Goal: Find specific page/section: Find specific page/section

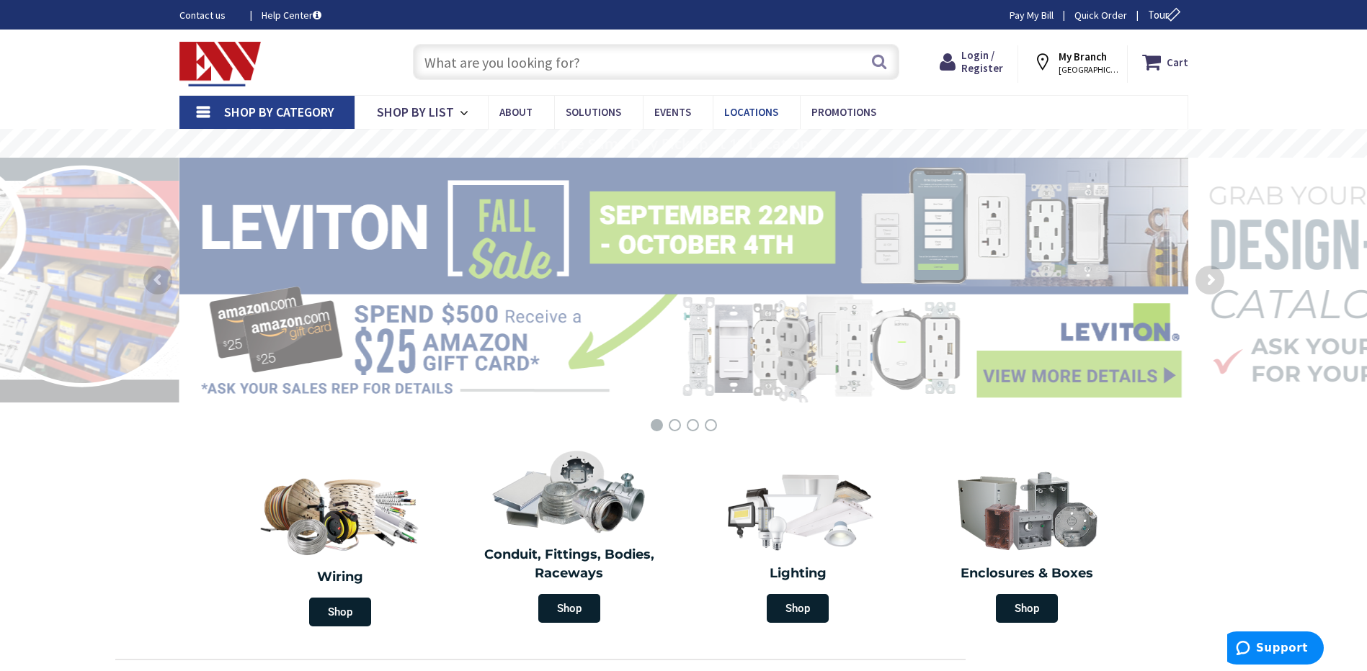
click at [754, 122] on link "Locations" at bounding box center [756, 112] width 87 height 32
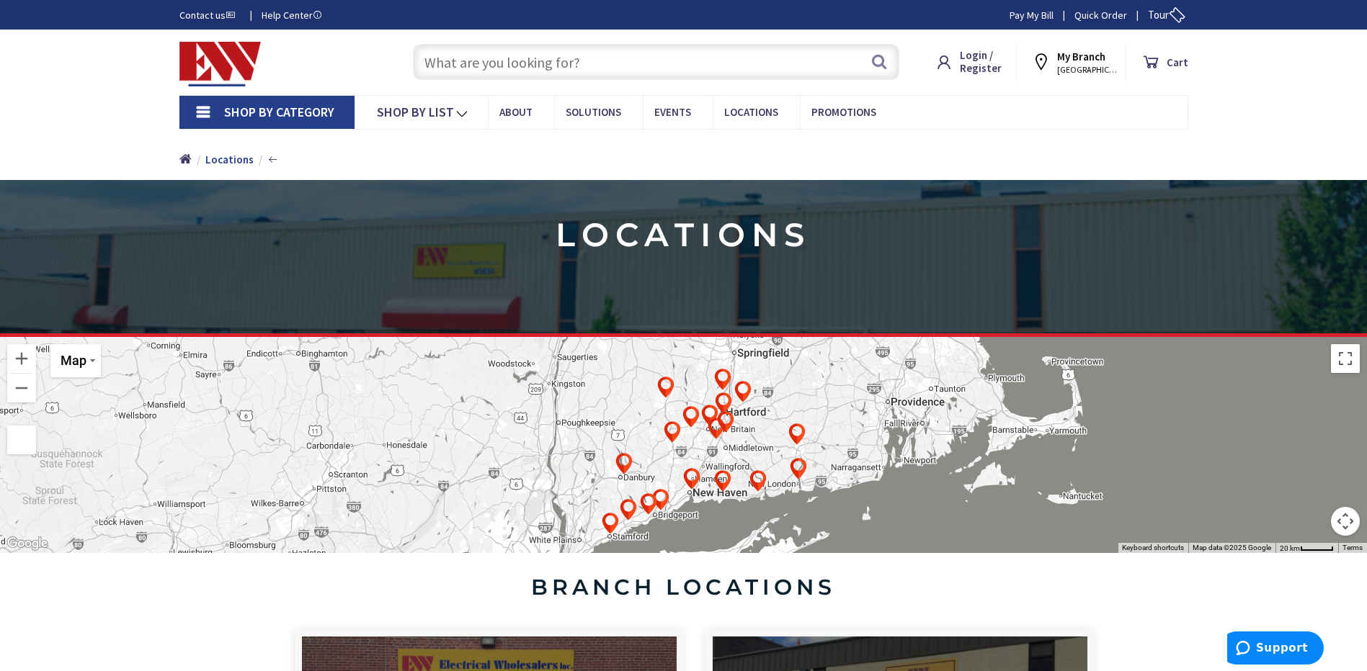
click at [721, 425] on img at bounding box center [725, 435] width 29 height 29
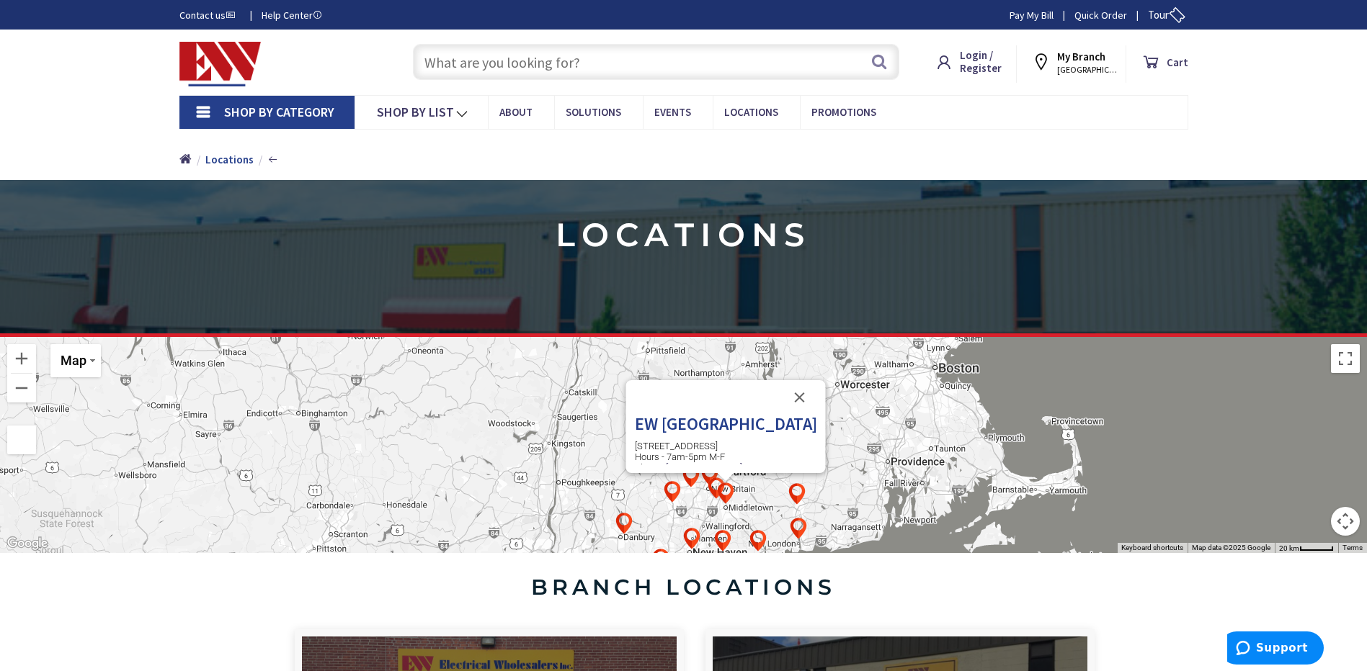
click at [716, 484] on img at bounding box center [725, 495] width 29 height 29
click at [713, 483] on img at bounding box center [725, 495] width 29 height 29
click at [794, 398] on button "Close" at bounding box center [799, 397] width 35 height 35
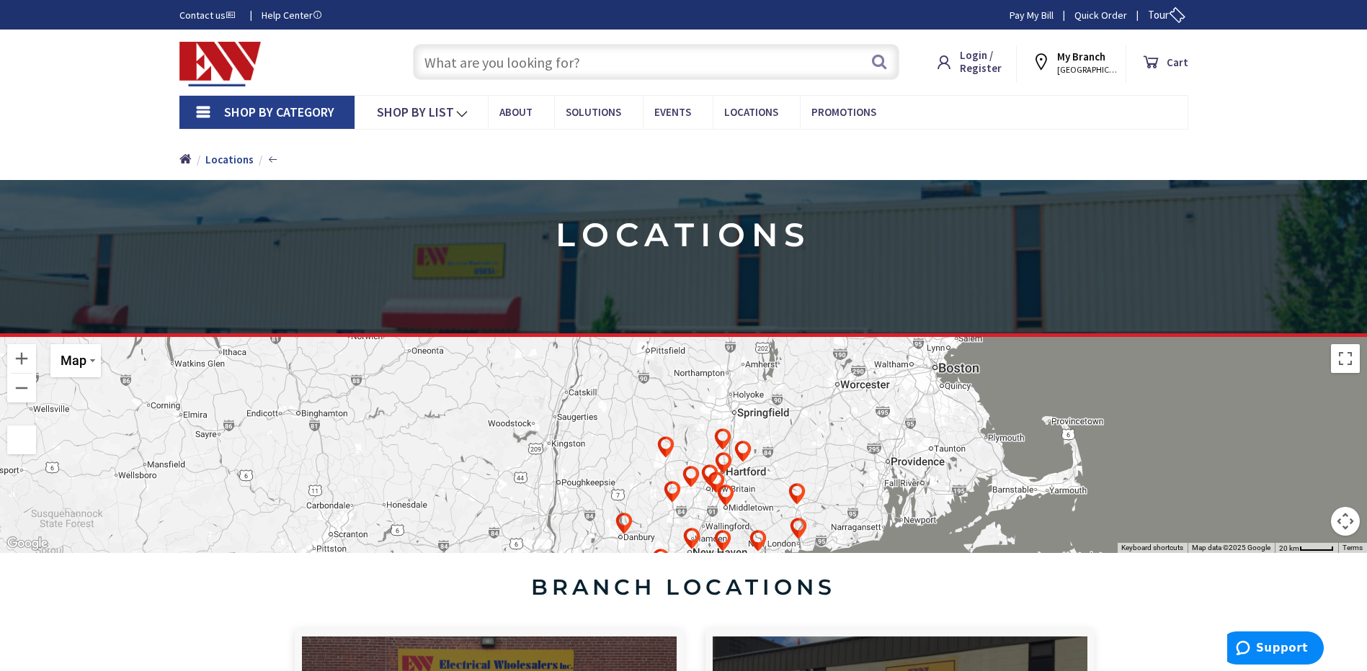
click at [714, 477] on img at bounding box center [716, 488] width 29 height 29
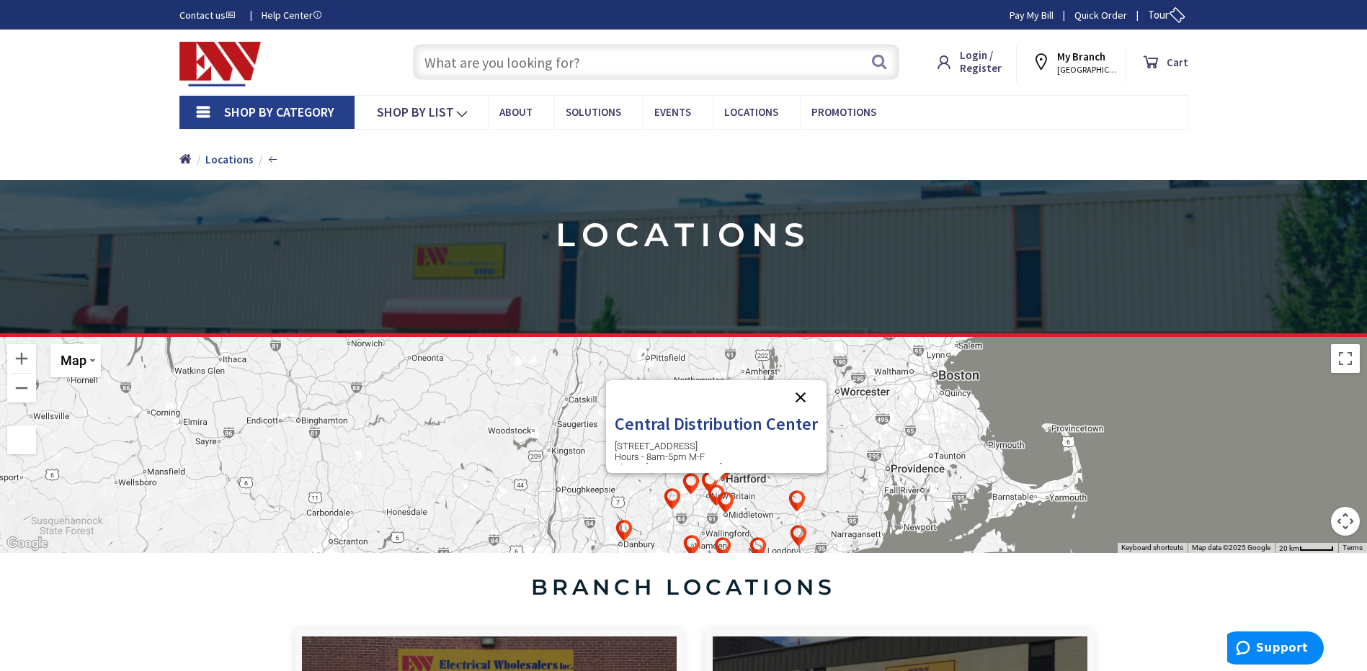
click at [806, 398] on button "Close" at bounding box center [800, 397] width 35 height 35
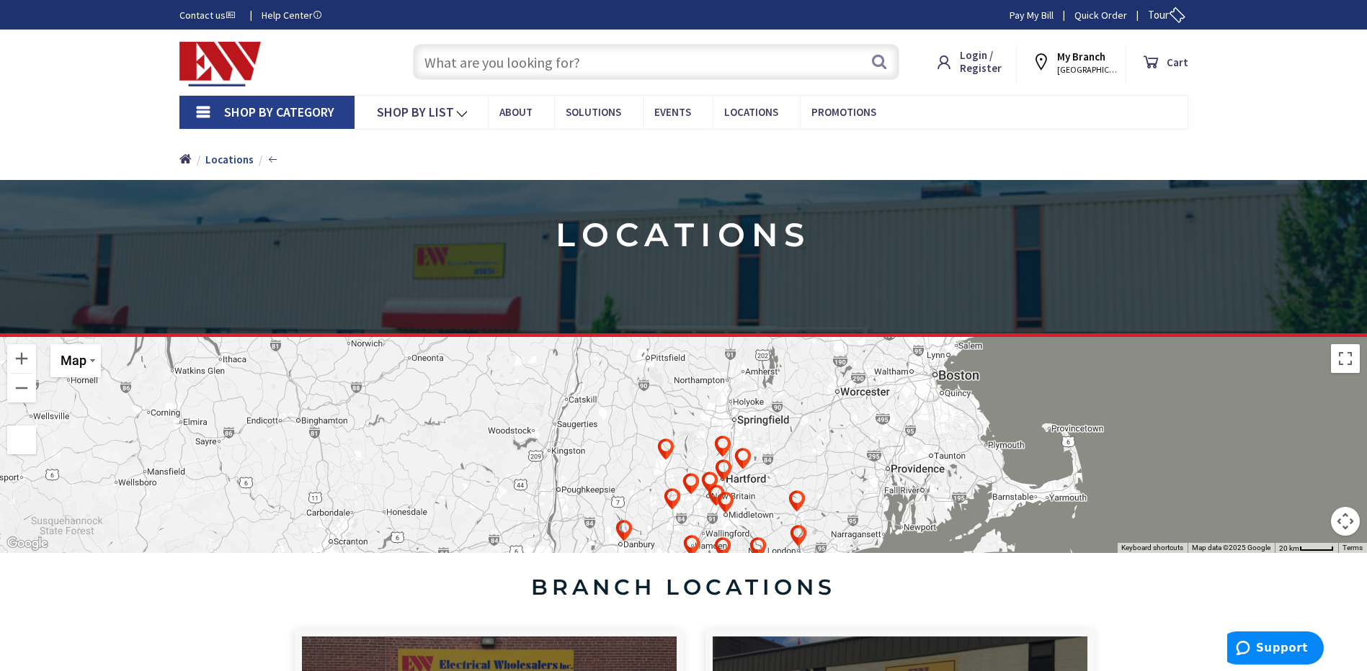
click at [666, 445] on img at bounding box center [665, 454] width 29 height 29
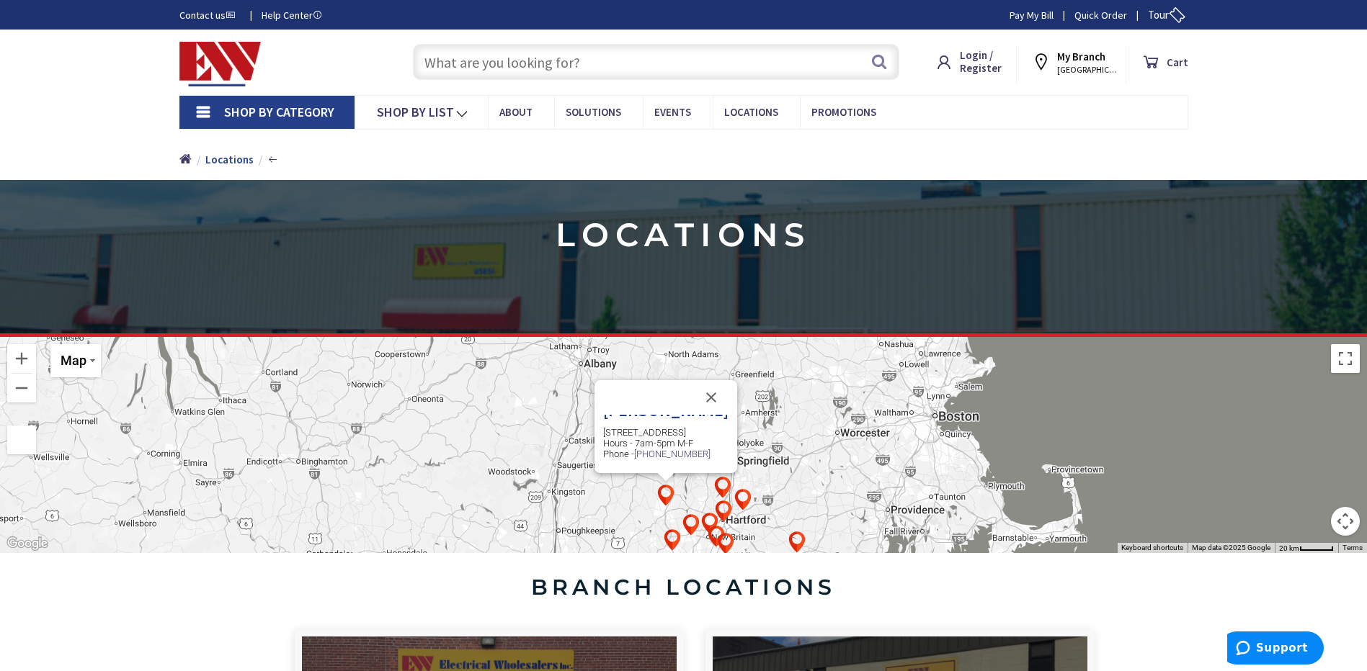
scroll to position [16, 0]
click at [656, 442] on p "100 Commercial Blvd, Torrington, CT 06790 Hours - 7am-5pm M-F Phone - 860-489-9…" at bounding box center [665, 441] width 125 height 32
click at [975, 129] on nav "Shop By Category Conduit and Fittings Cable Tray & Accessories Cable Trays Cabl…" at bounding box center [683, 112] width 1009 height 35
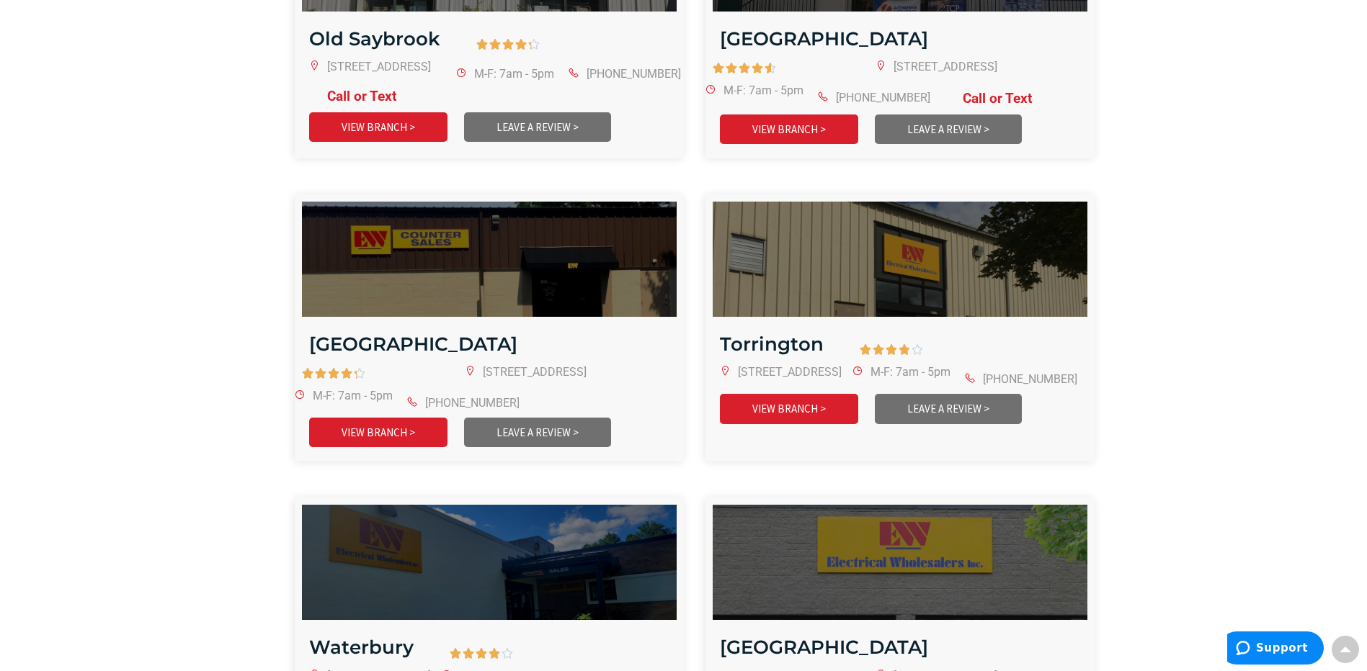
scroll to position [2882, 0]
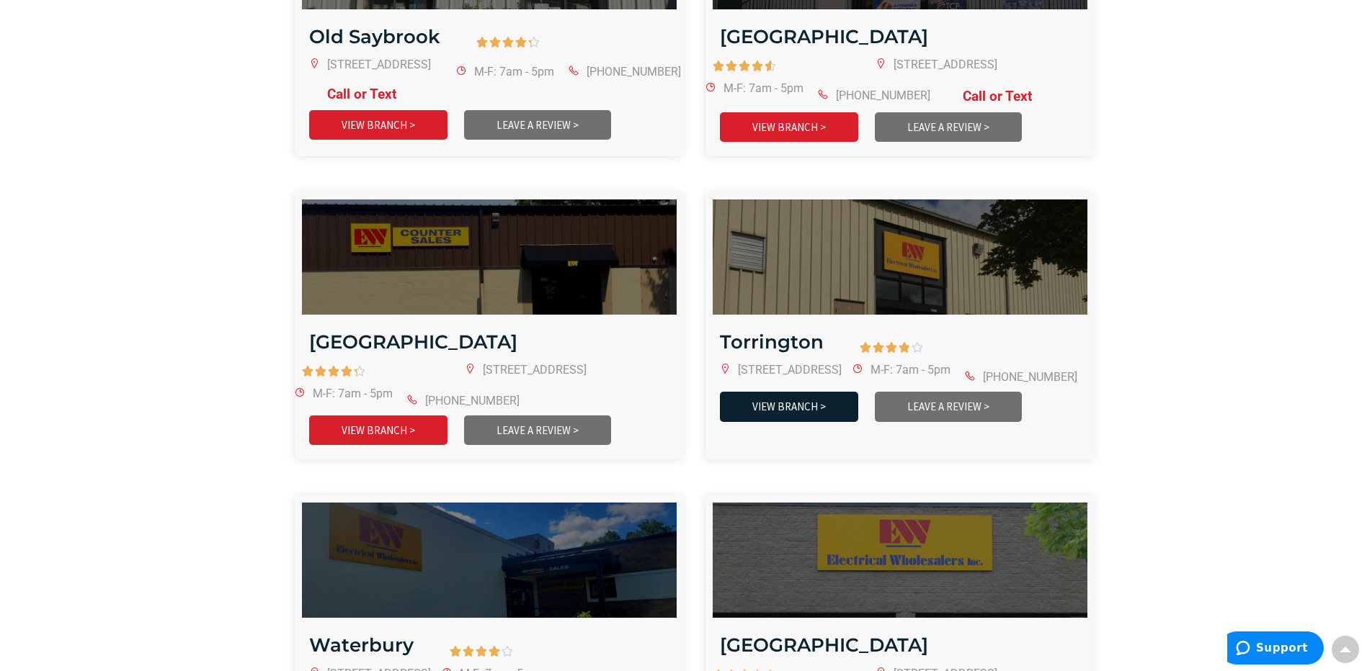
click at [792, 392] on link "VIEW BRANCH >" at bounding box center [789, 407] width 138 height 30
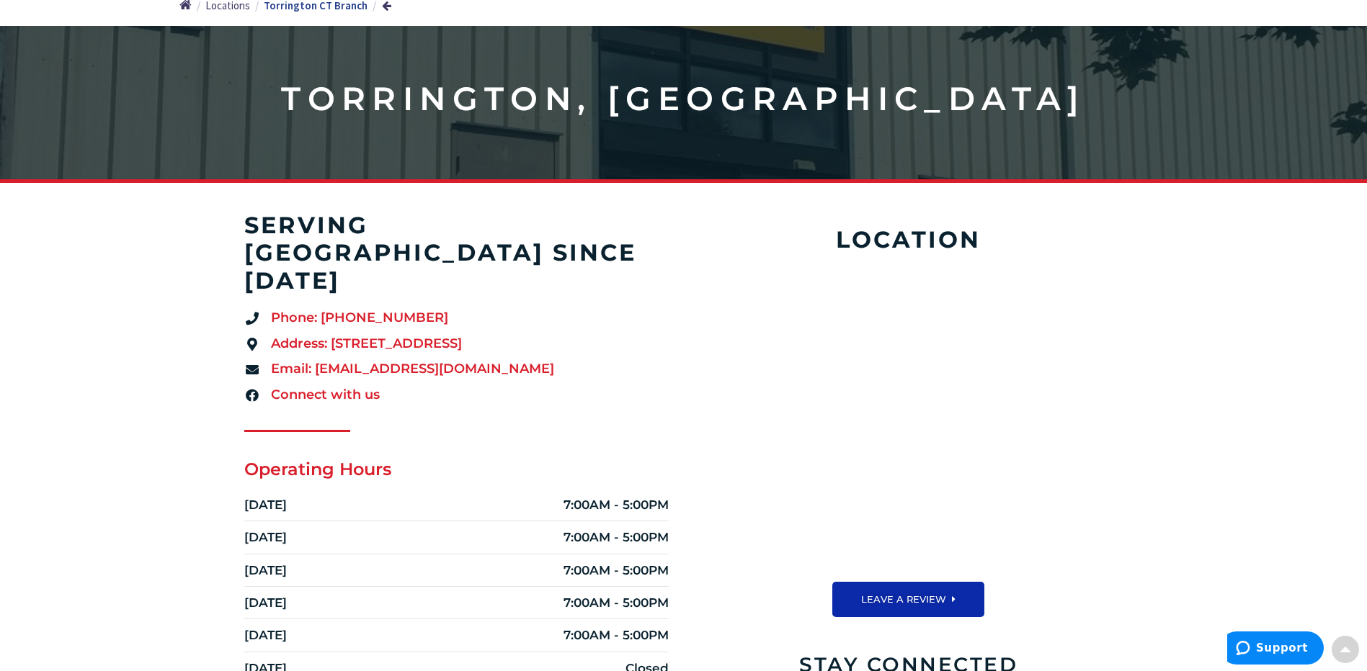
scroll to position [216, 0]
